Goal: Task Accomplishment & Management: Manage account settings

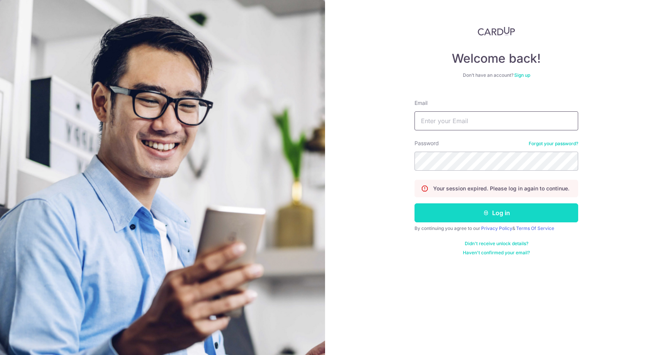
type input "[EMAIL_ADDRESS][DOMAIN_NAME]"
click at [461, 213] on button "Log in" at bounding box center [496, 213] width 164 height 19
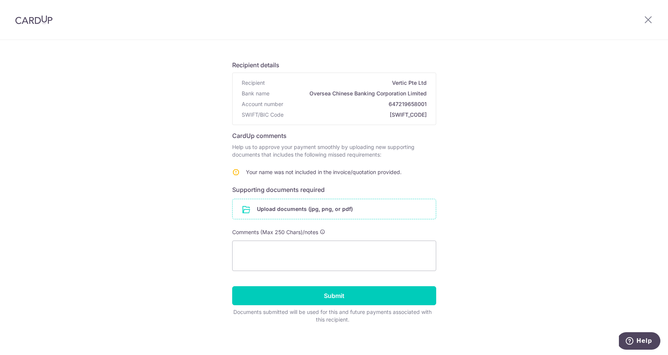
scroll to position [40, 0]
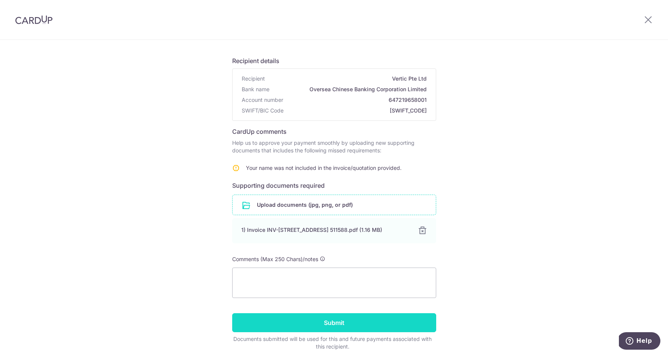
click at [308, 330] on input "Submit" at bounding box center [334, 322] width 204 height 19
